Goal: Information Seeking & Learning: Learn about a topic

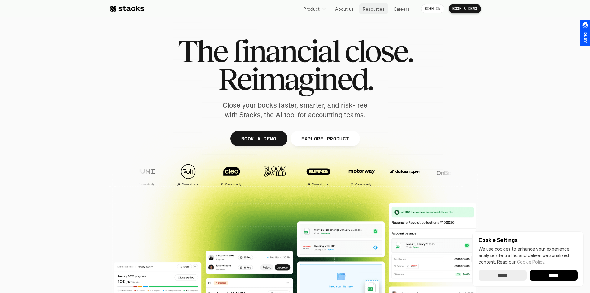
click at [371, 11] on p "Resources" at bounding box center [373, 9] width 22 height 7
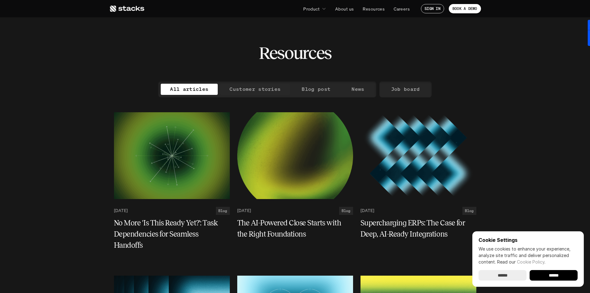
click at [254, 91] on p "Customer stories" at bounding box center [254, 89] width 51 height 9
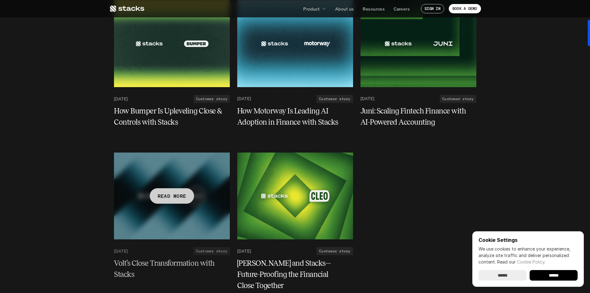
scroll to position [62, 0]
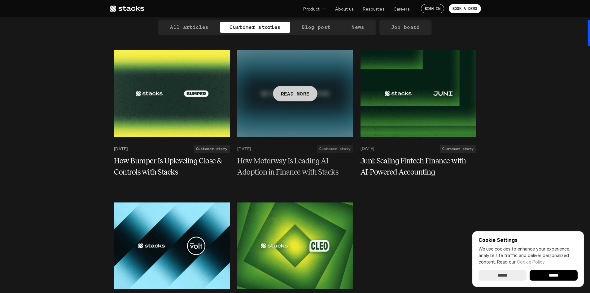
click at [289, 102] on div at bounding box center [295, 93] width 116 height 87
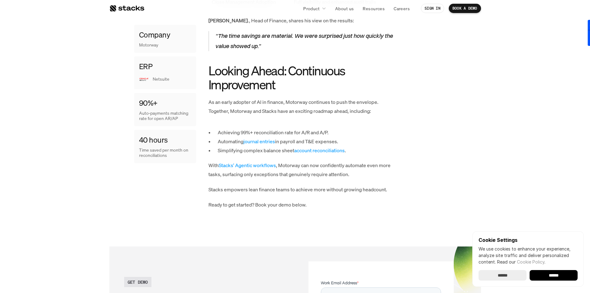
scroll to position [805, 0]
